Goal: Browse casually

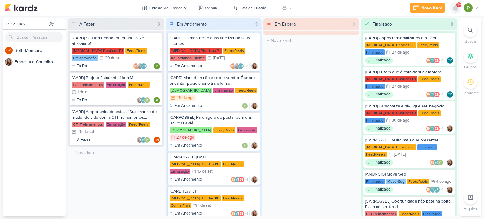
click at [452, 5] on icon at bounding box center [455, 8] width 8 height 8
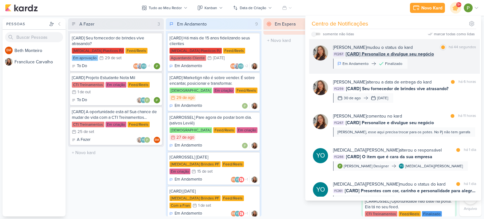
click at [422, 63] on div "[PERSON_NAME] mudou o status do kard marcar como lida há 44 segundos FC267 [CAR…" at bounding box center [404, 56] width 143 height 25
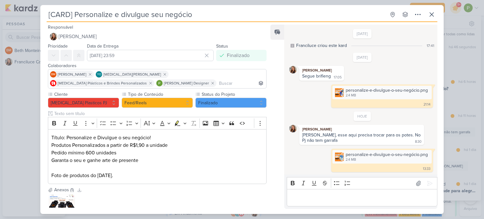
click at [31, 114] on div "[CARD] Personalize e divulgue seu negócio Criado por Franciluce" at bounding box center [242, 109] width 484 height 219
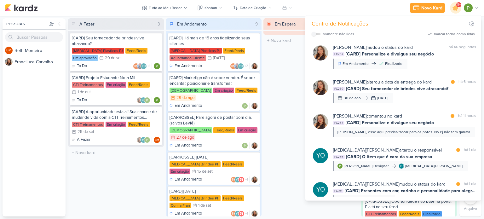
click at [87, 167] on div "A Fazer 3 [CARD] Seu fornecedor de brindes vive atrasando? [MEDICAL_DATA] Plast…" at bounding box center [116, 117] width 96 height 198
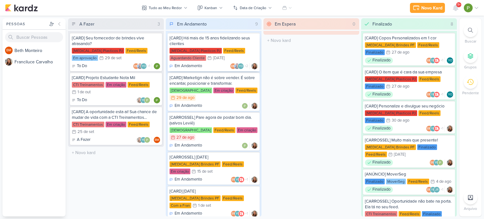
click at [226, 46] on div "[CARD] Há mais de 15 anos fidelizando seus clientes" at bounding box center [213, 40] width 88 height 11
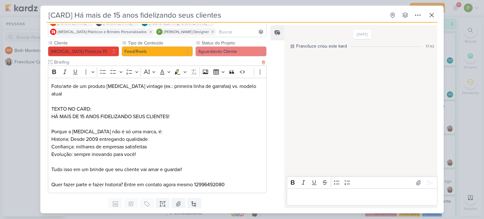
scroll to position [64, 0]
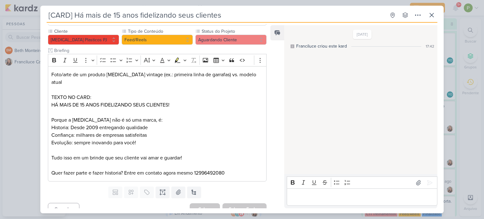
click at [31, 132] on div "[CARD] Há mais de 15 anos fidelizando seus clientes Criado por Franciluce" at bounding box center [242, 109] width 484 height 219
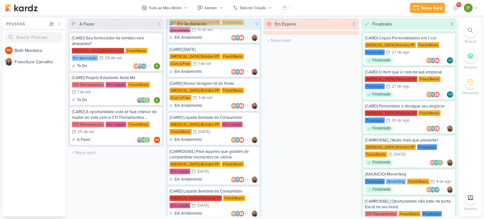
scroll to position [142, 0]
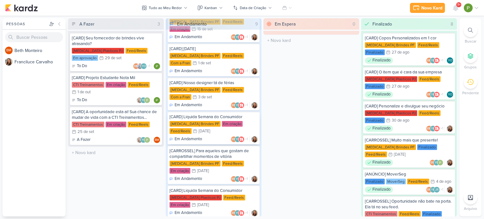
click at [221, 121] on div "[MEDICAL_DATA] Brindes PF Em criação Feed/Reels 10/9 [DATE]" at bounding box center [213, 128] width 88 height 14
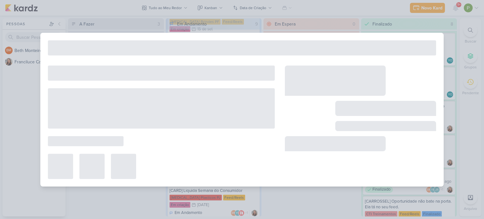
click at [339, 25] on div at bounding box center [242, 109] width 484 height 219
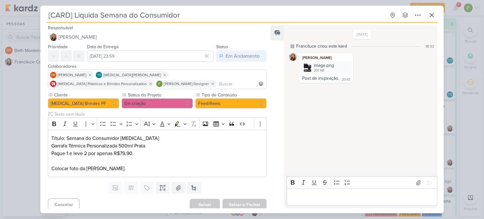
click at [16, 121] on div "[CARD] Liquida Semana do Consumidor Criado por Franciluce" at bounding box center [242, 109] width 484 height 219
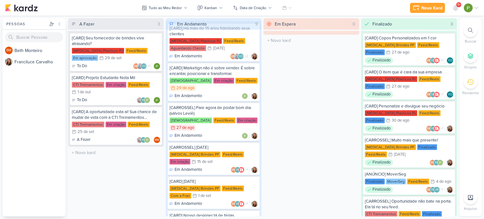
scroll to position [0, 0]
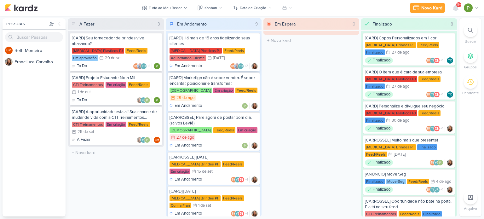
click at [229, 53] on div "[MEDICAL_DATA] Plasticos PJ Feed/Reels Aguardando Cliente 4/9 [DATE]" at bounding box center [213, 55] width 88 height 14
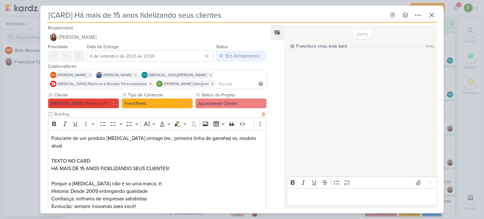
scroll to position [142, 0]
